Goal: Navigation & Orientation: Go to known website

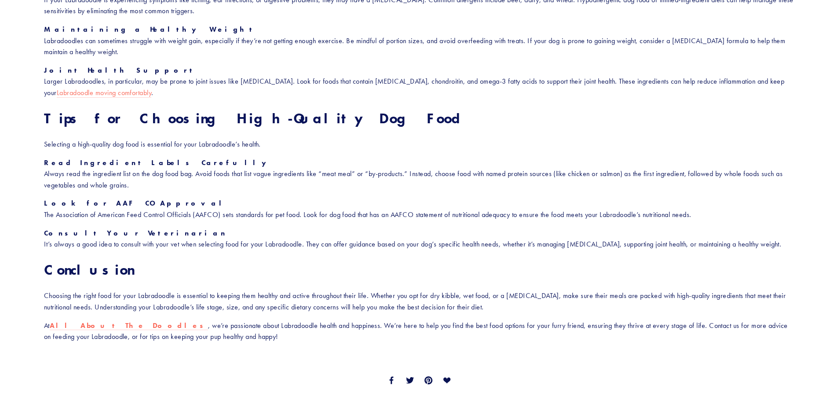
scroll to position [1327, 0]
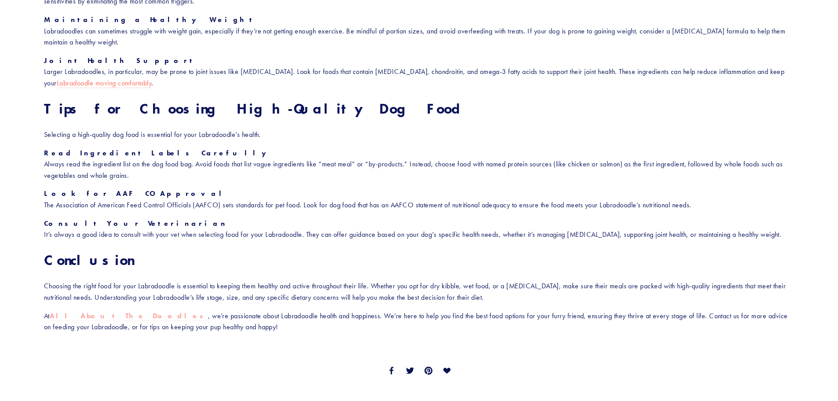
click at [96, 318] on strong "All About The Doodles" at bounding box center [129, 316] width 158 height 8
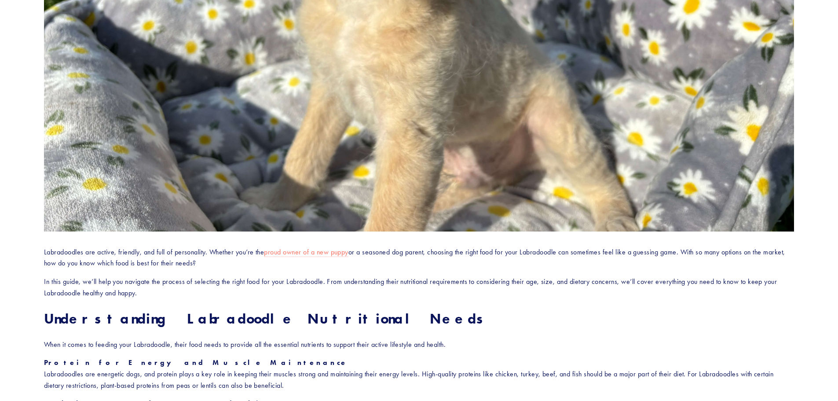
scroll to position [0, 0]
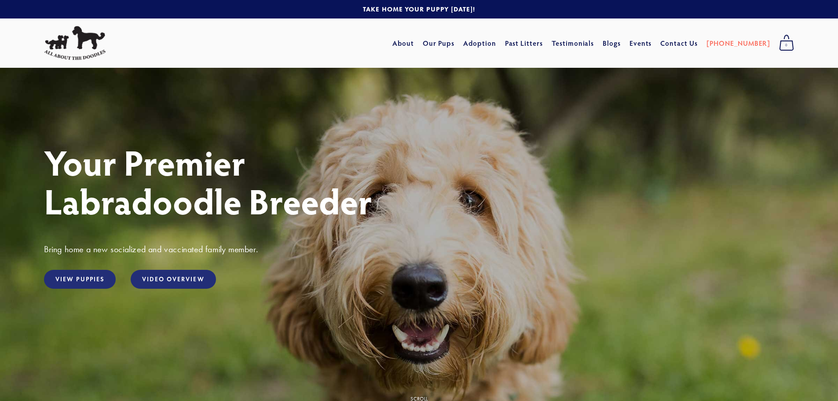
click at [76, 46] on img at bounding box center [75, 43] width 62 height 34
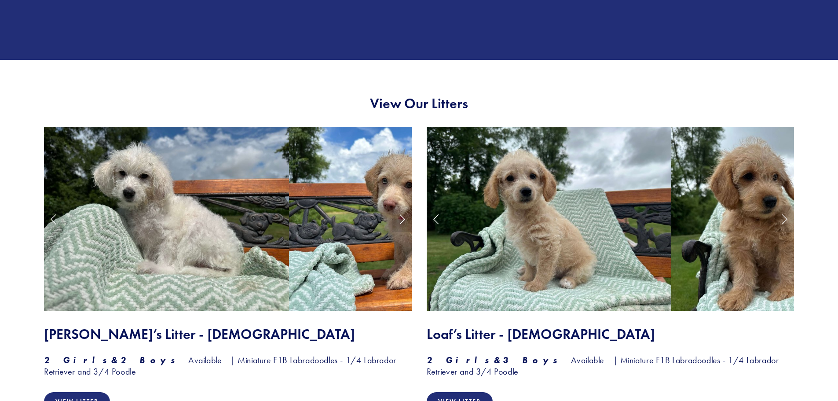
scroll to position [704, 0]
